Goal: Task Accomplishment & Management: Complete application form

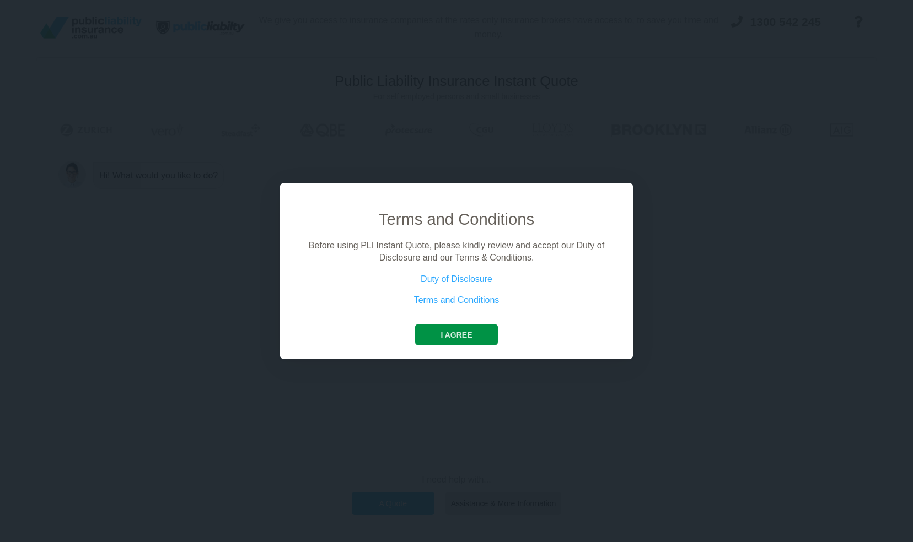
click at [474, 342] on button "I agree" at bounding box center [456, 334] width 82 height 21
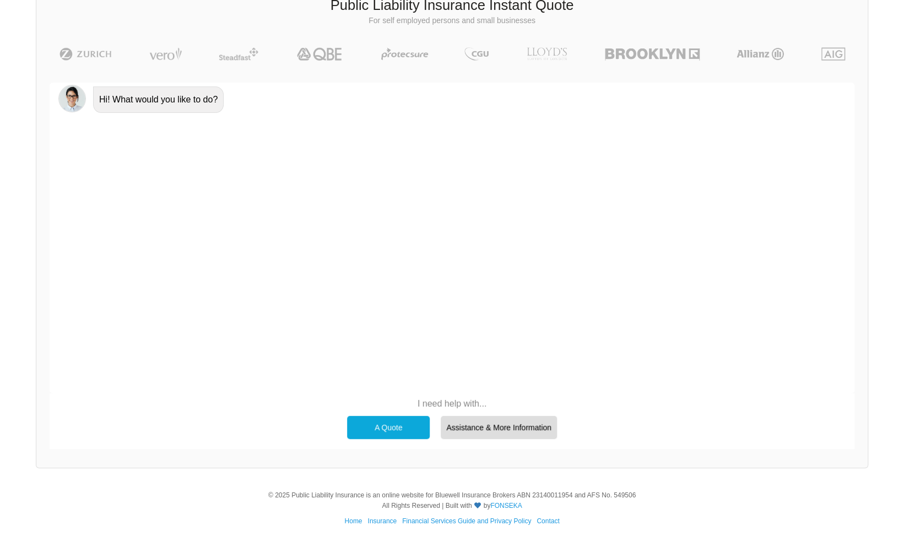
scroll to position [69, 0]
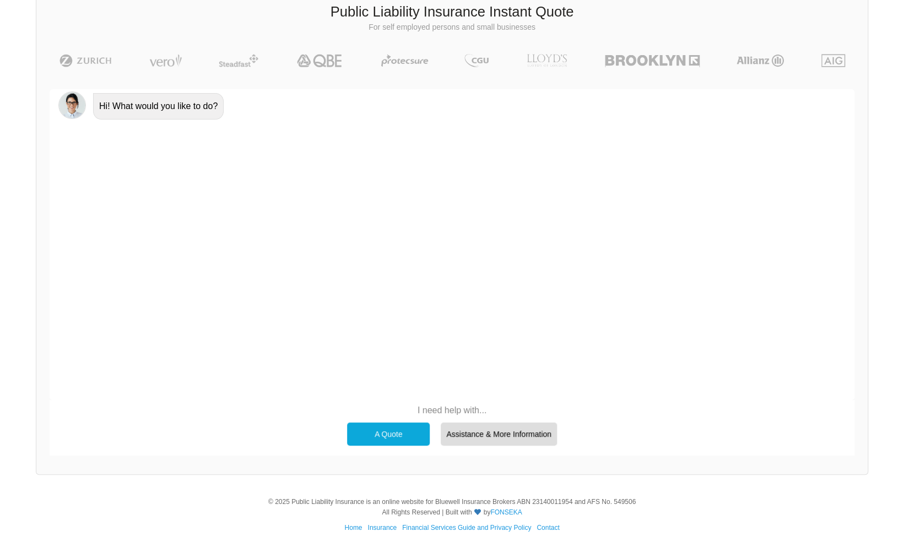
click at [386, 431] on div "A Quote" at bounding box center [388, 434] width 83 height 23
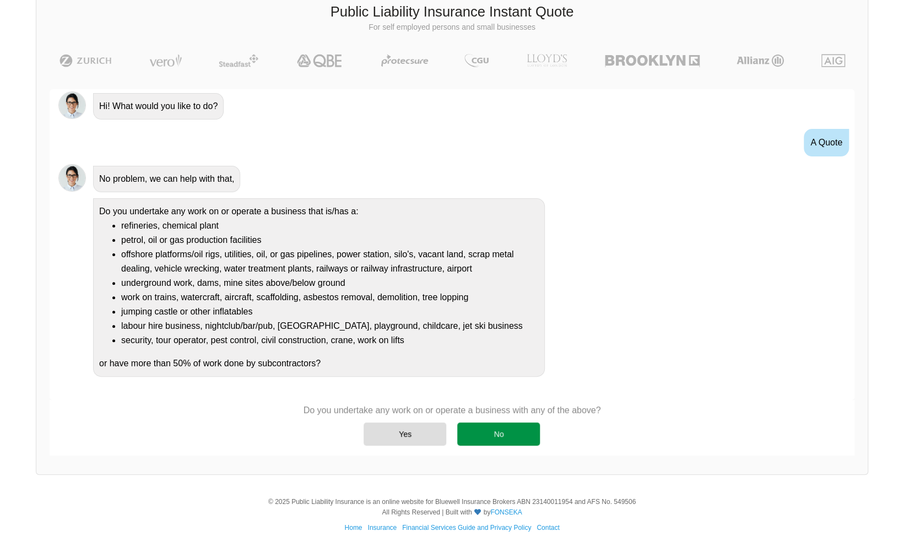
click at [499, 431] on div "No" at bounding box center [498, 434] width 83 height 23
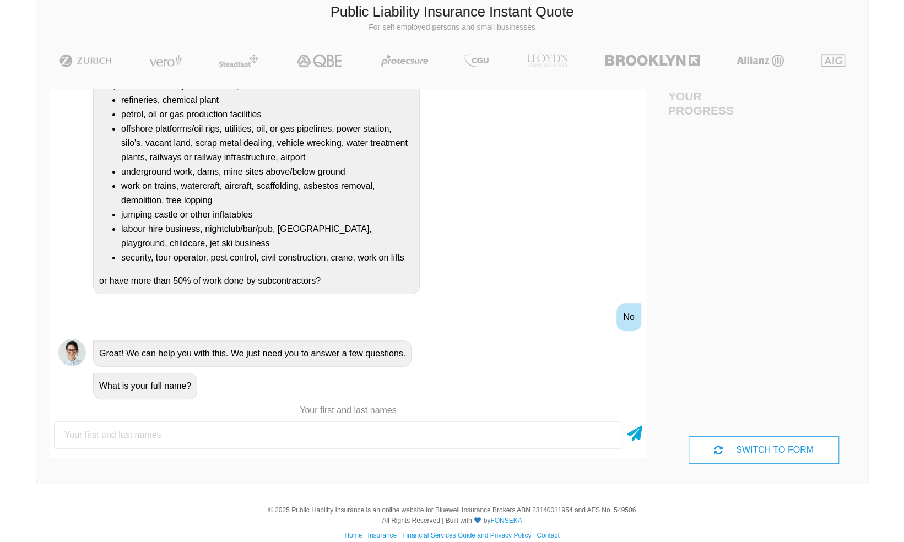
scroll to position [138, 0]
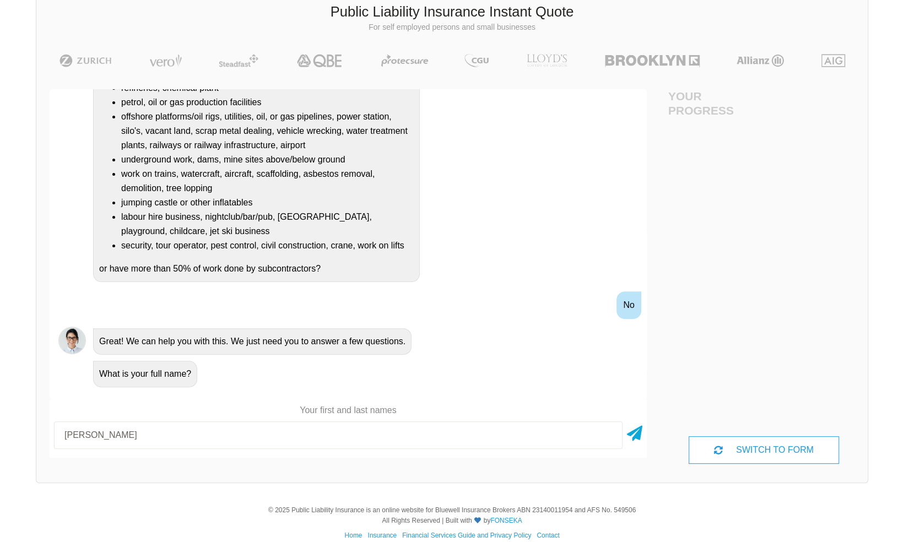
type input "[PERSON_NAME]"
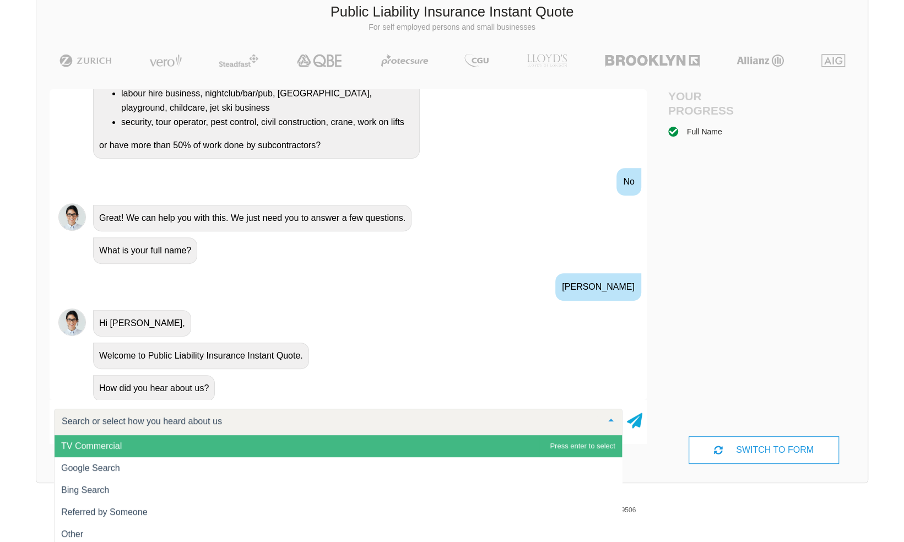
scroll to position [262, 0]
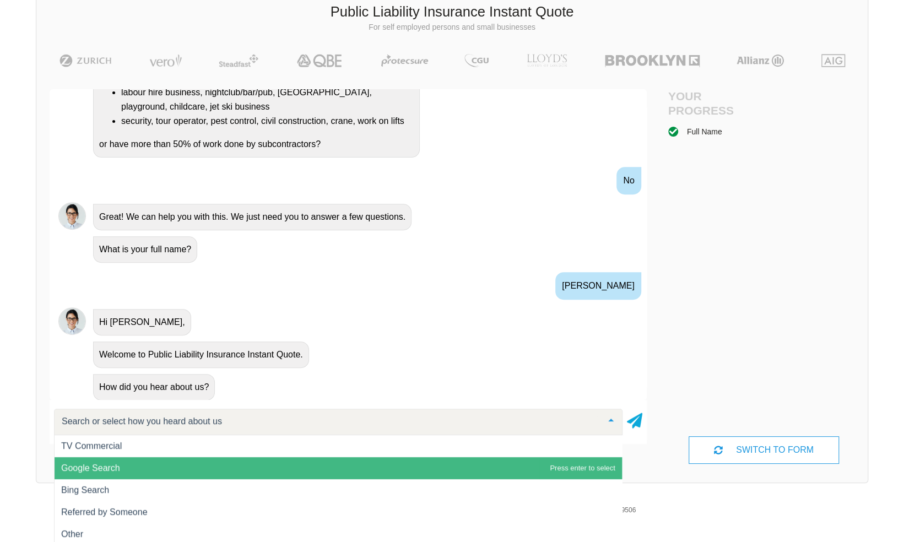
click at [236, 467] on span "Google Search" at bounding box center [339, 468] width 568 height 22
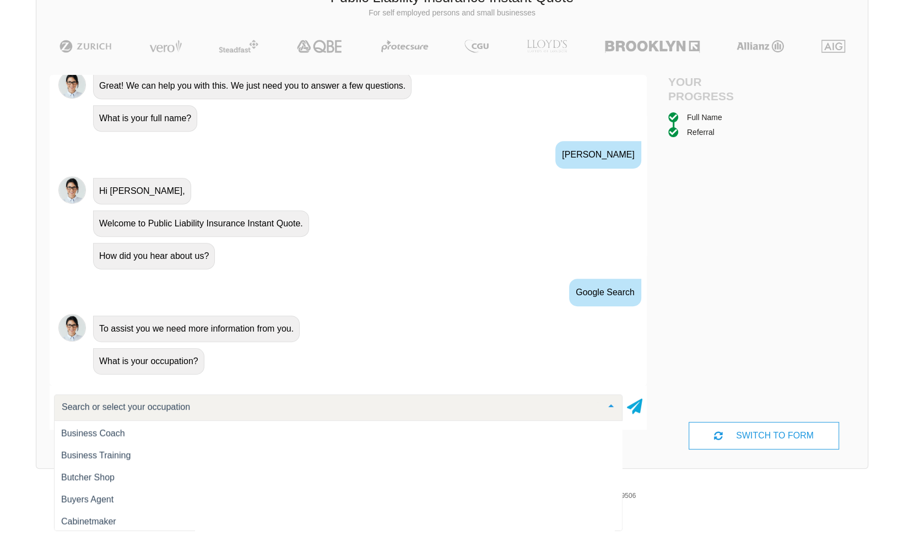
scroll to position [2078, 0]
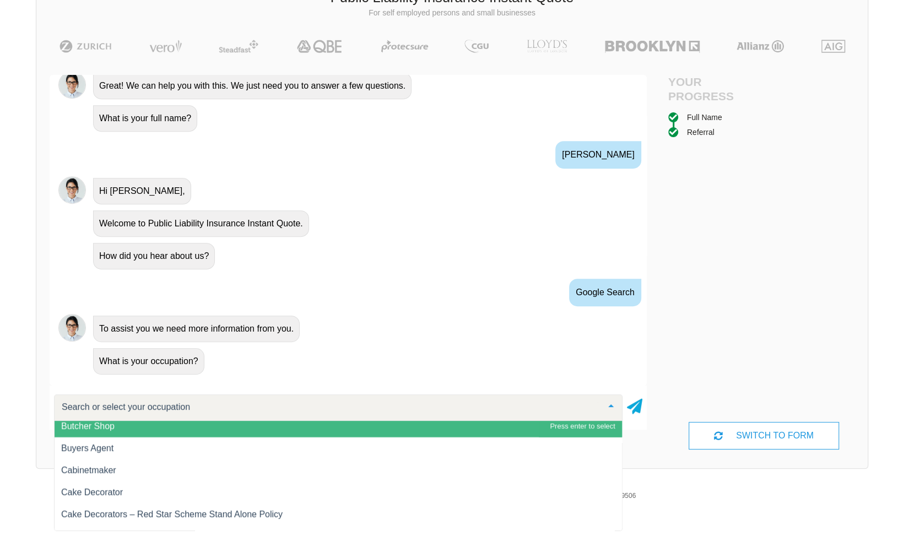
drag, startPoint x: 354, startPoint y: 430, endPoint x: 203, endPoint y: 408, distance: 153.2
click at [203, 408] on input "text" at bounding box center [329, 407] width 541 height 11
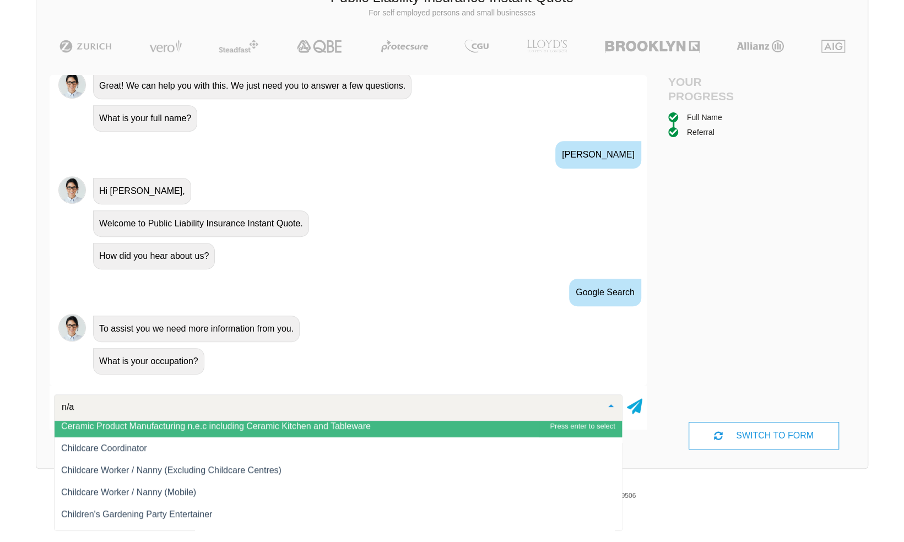
scroll to position [0, 0]
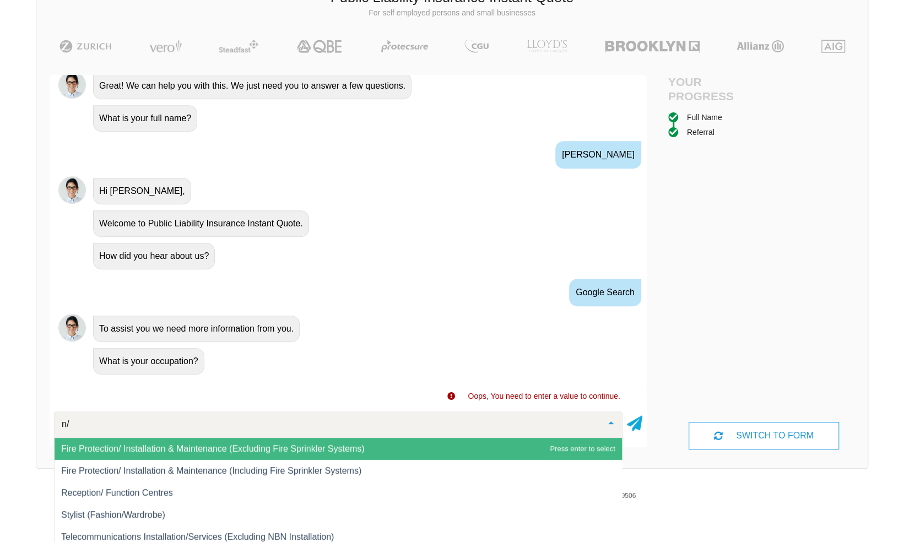
type input "n"
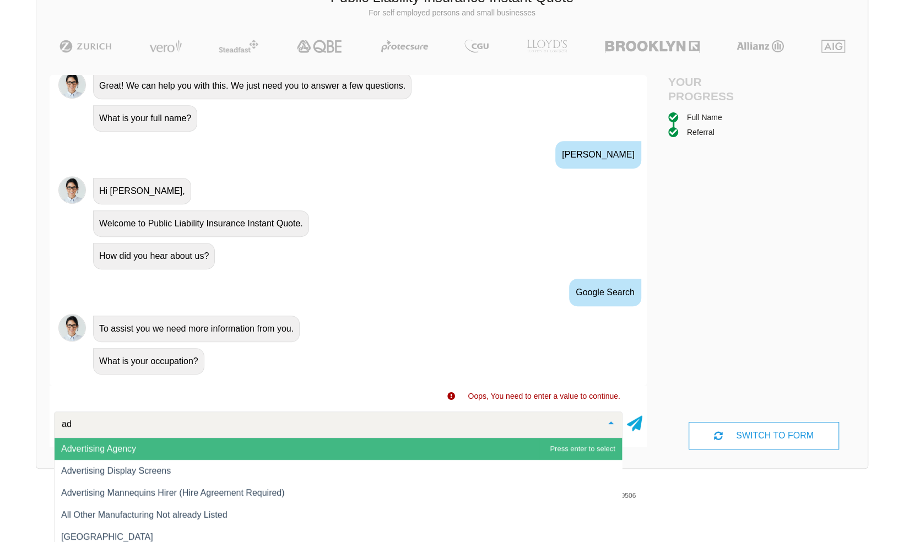
type input "adm"
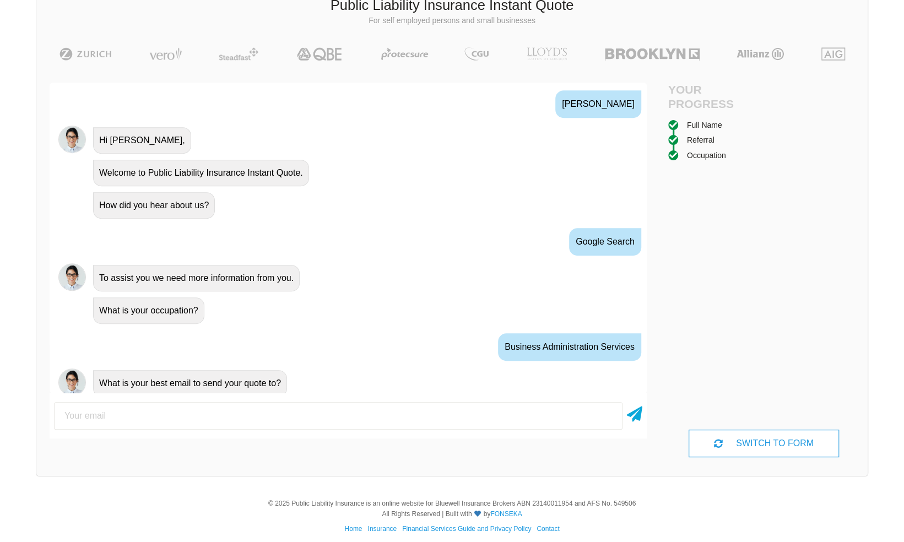
scroll to position [440, 0]
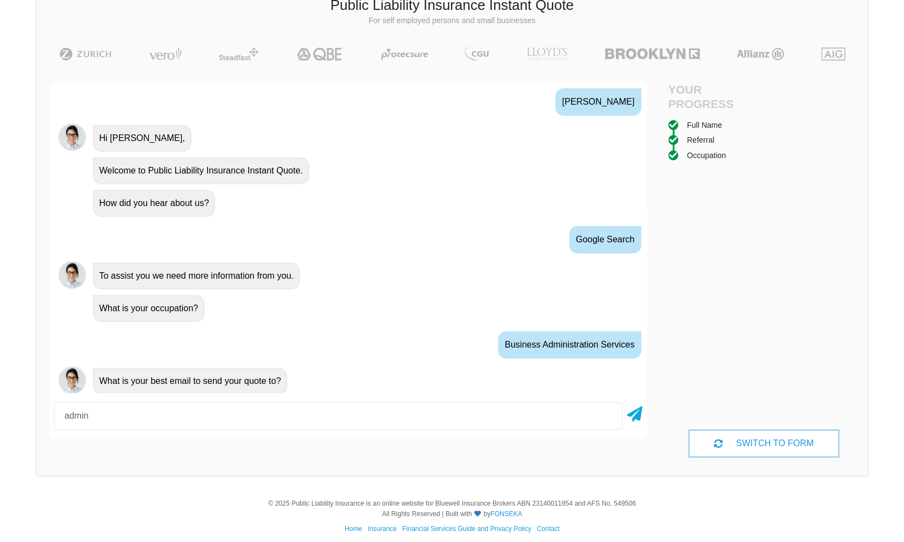
type input "[EMAIL_ADDRESS][DOMAIN_NAME]"
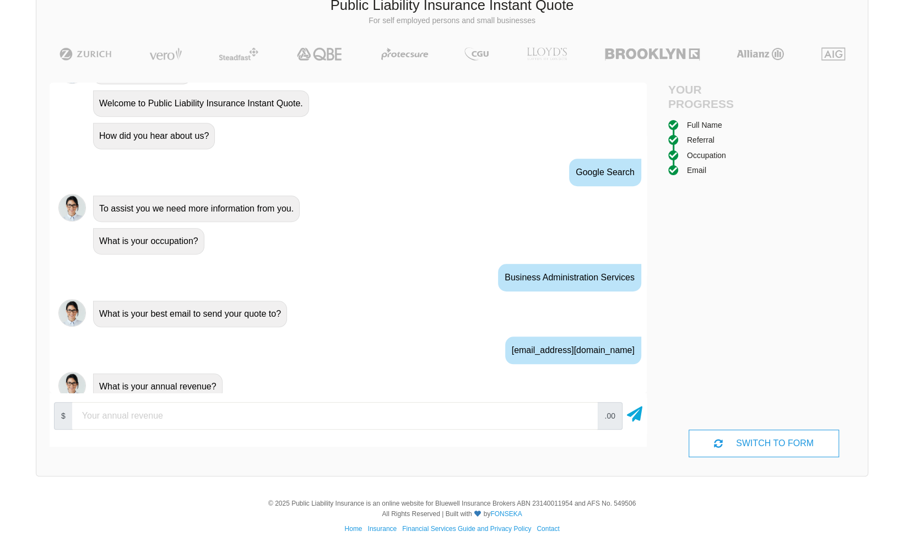
scroll to position [512, 0]
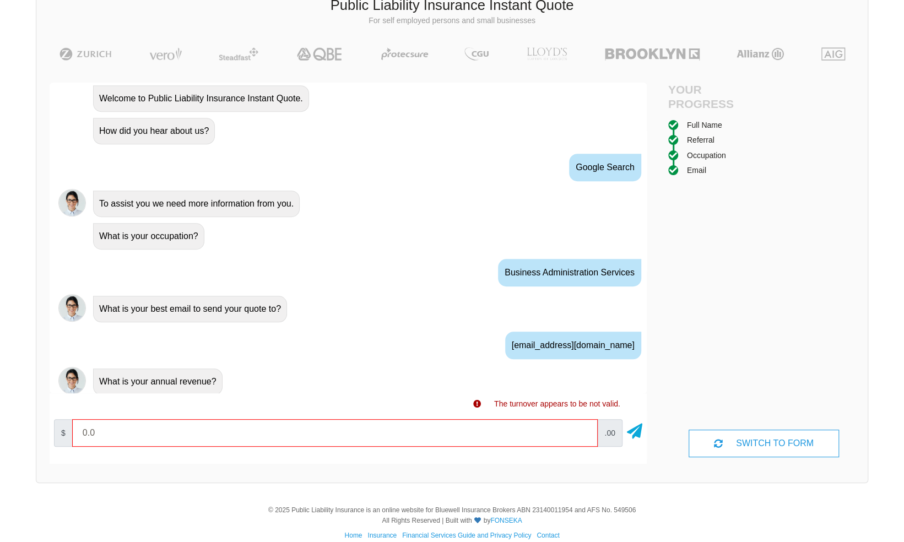
type input "0"
type input "1"
click at [181, 428] on input "number" at bounding box center [335, 433] width 526 height 28
type input "10000"
click at [581, 430] on input "10000" at bounding box center [335, 433] width 526 height 28
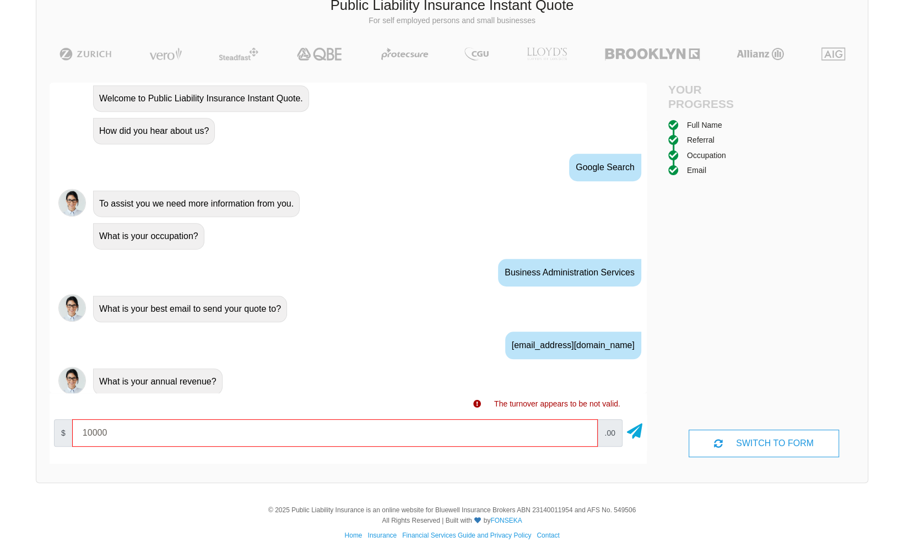
click at [582, 434] on input "10000" at bounding box center [335, 433] width 526 height 28
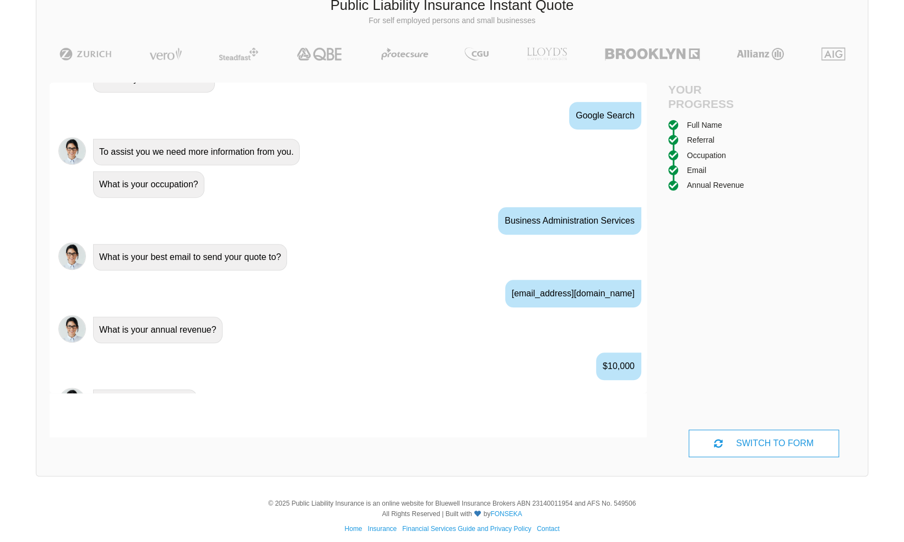
scroll to position [584, 0]
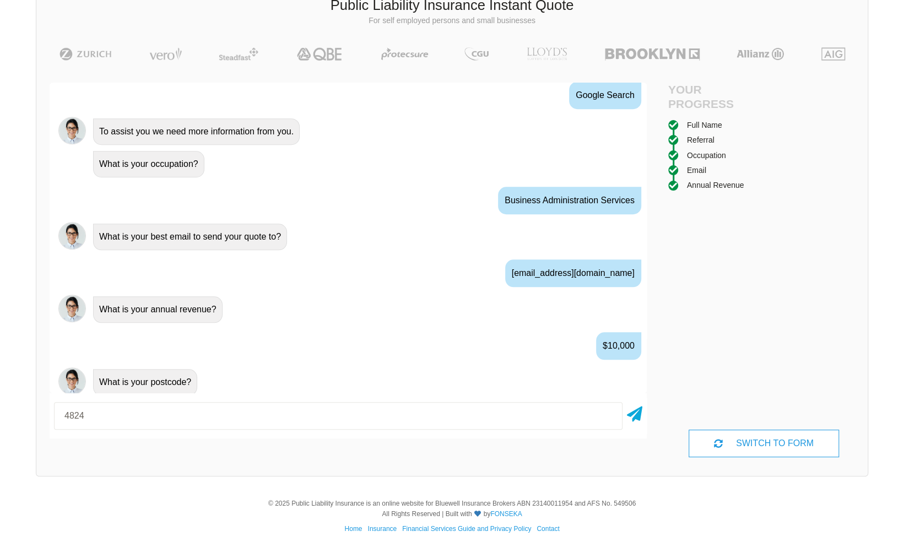
type input "4824"
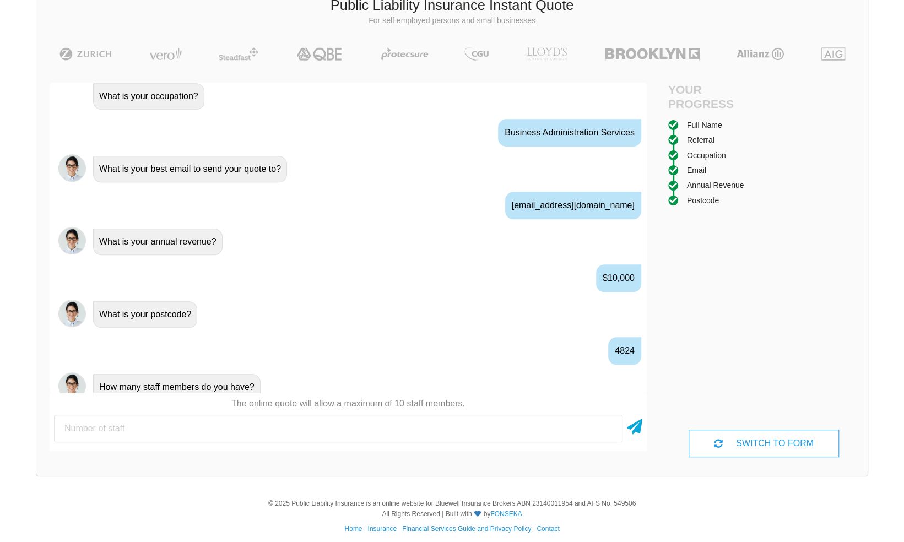
scroll to position [657, 0]
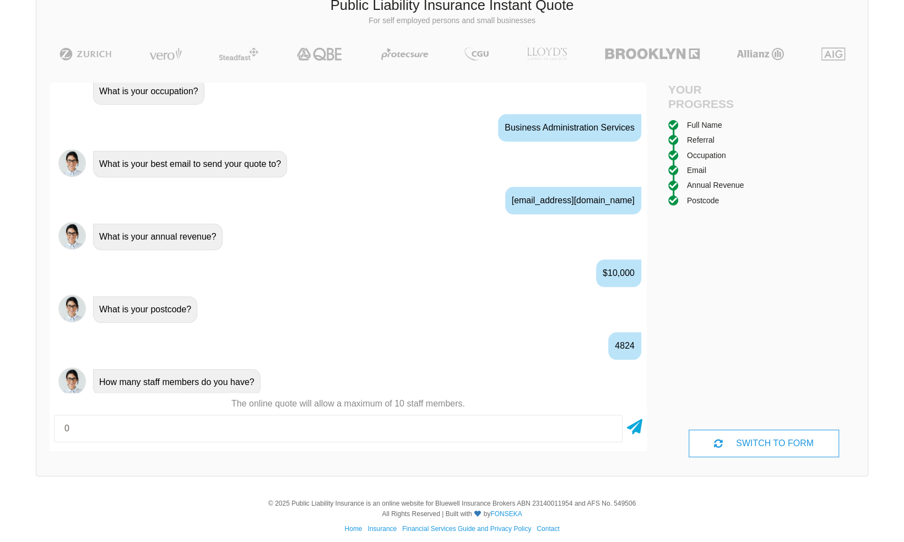
type input "0"
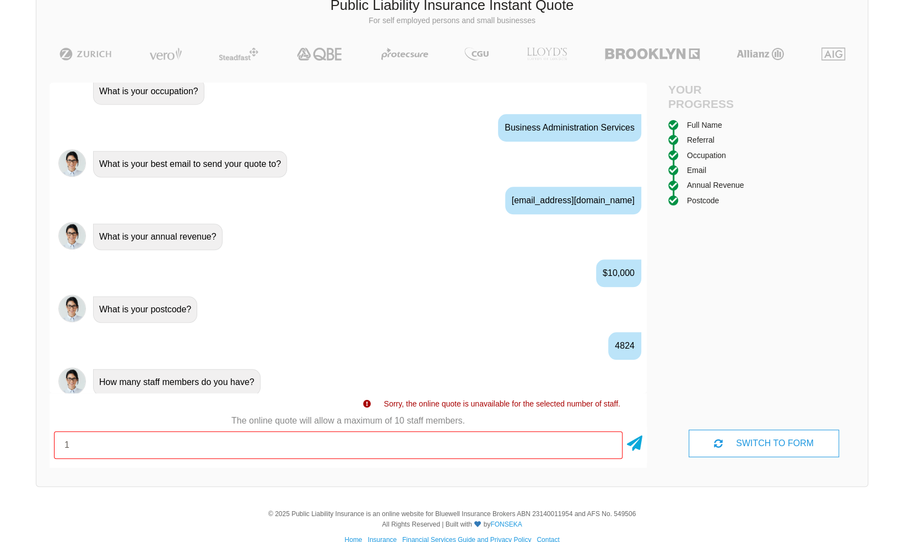
type input "1"
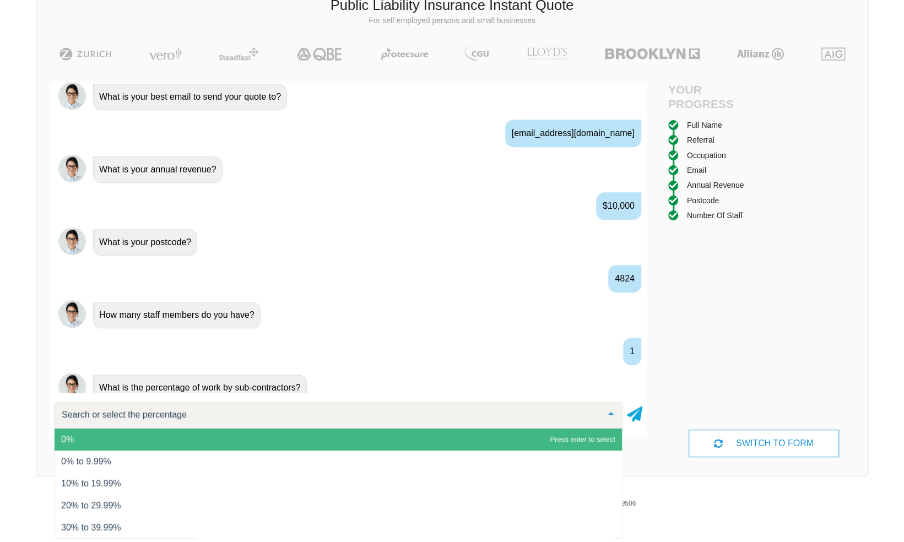
scroll to position [729, 0]
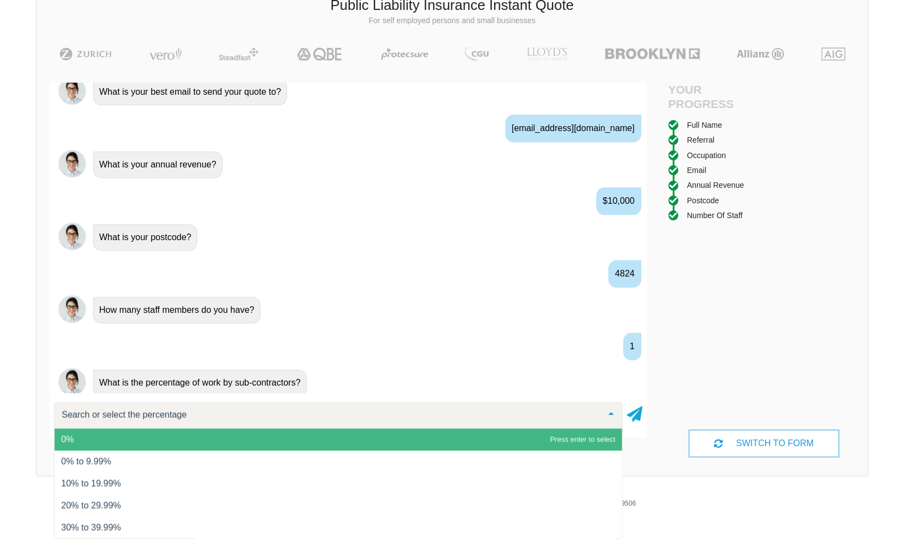
click at [304, 441] on span "0%" at bounding box center [339, 440] width 568 height 22
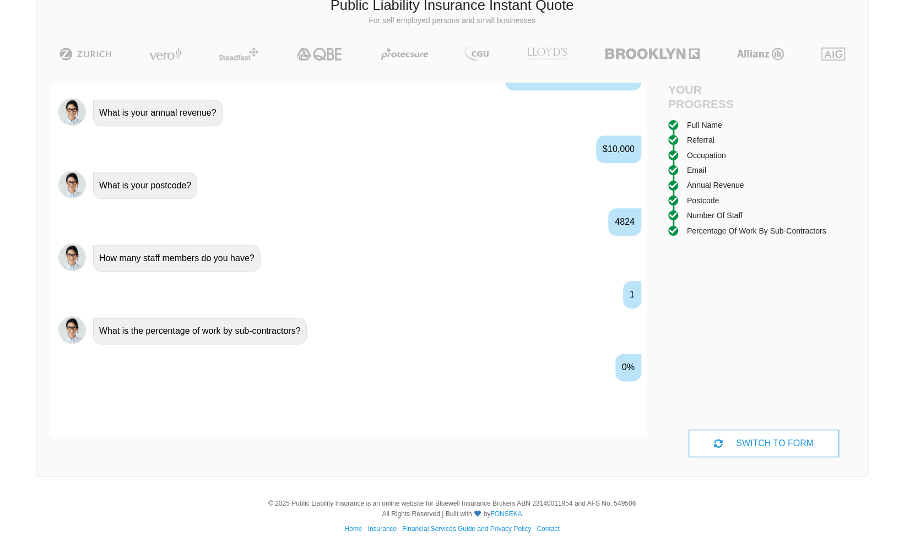
scroll to position [801, 0]
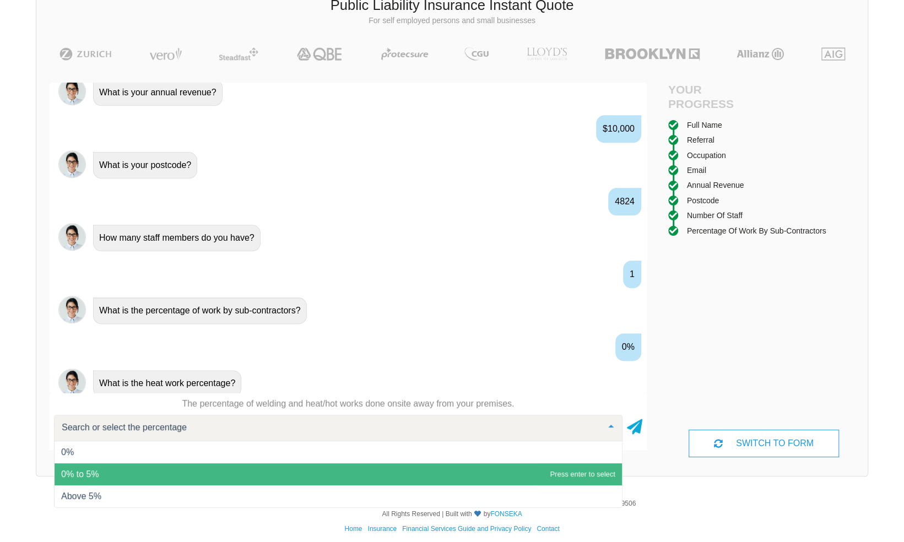
click at [274, 469] on span "0% to 5%" at bounding box center [339, 475] width 568 height 22
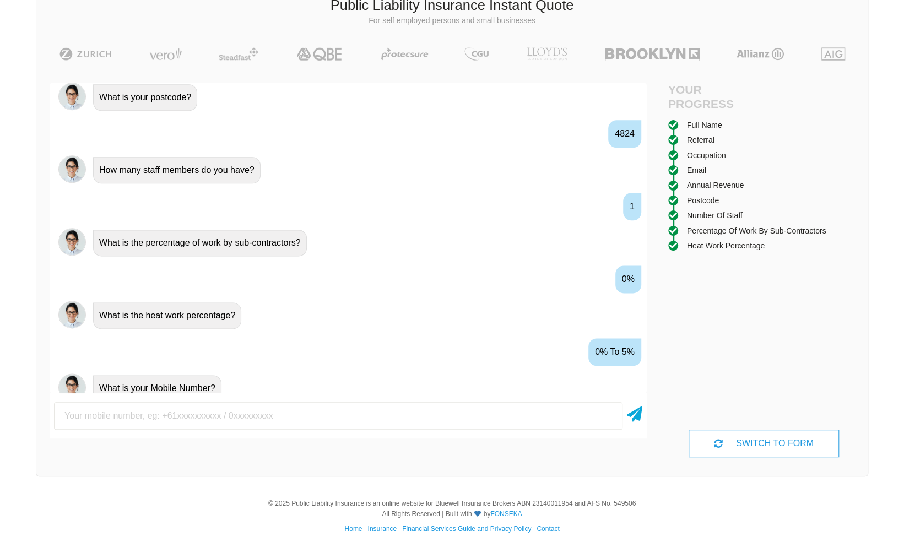
scroll to position [874, 0]
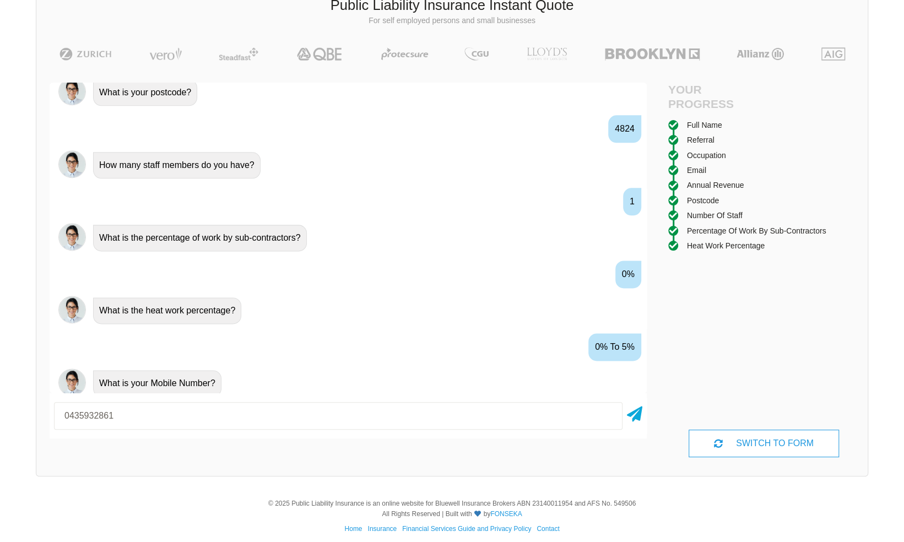
type input "0435932861"
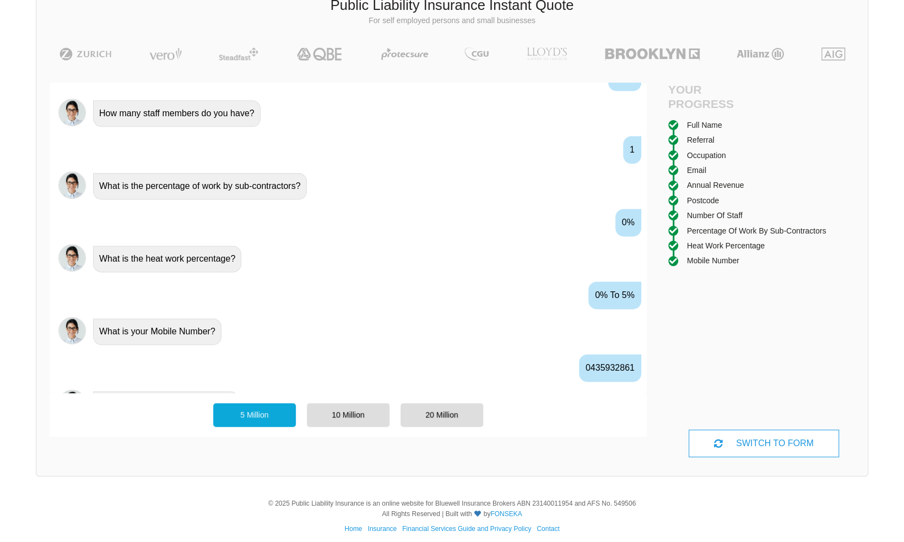
scroll to position [946, 0]
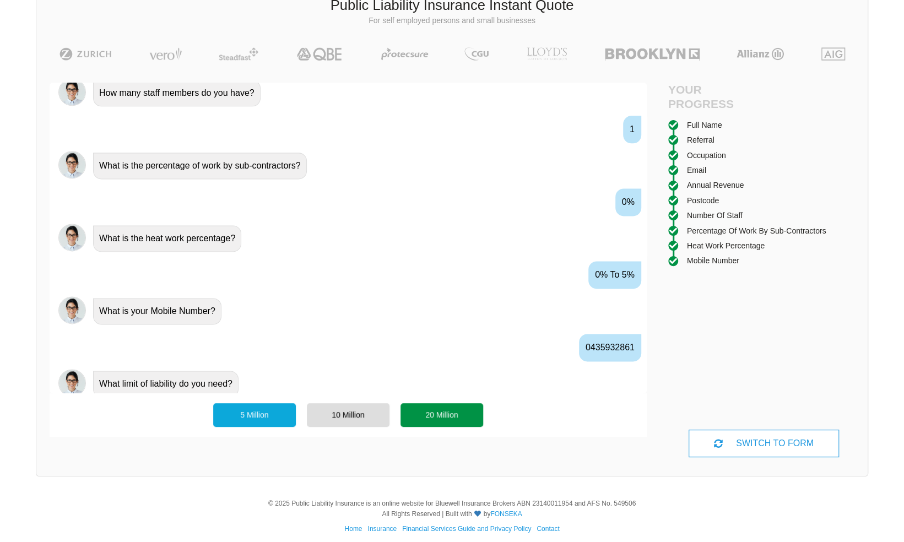
click at [434, 417] on div "20 Million" at bounding box center [442, 414] width 83 height 23
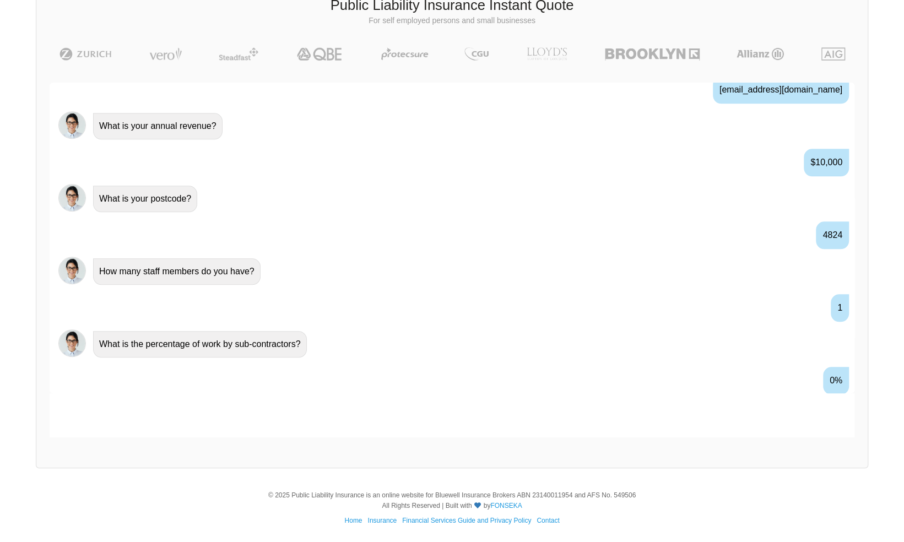
scroll to position [847, 0]
